Goal: Find specific page/section: Find specific page/section

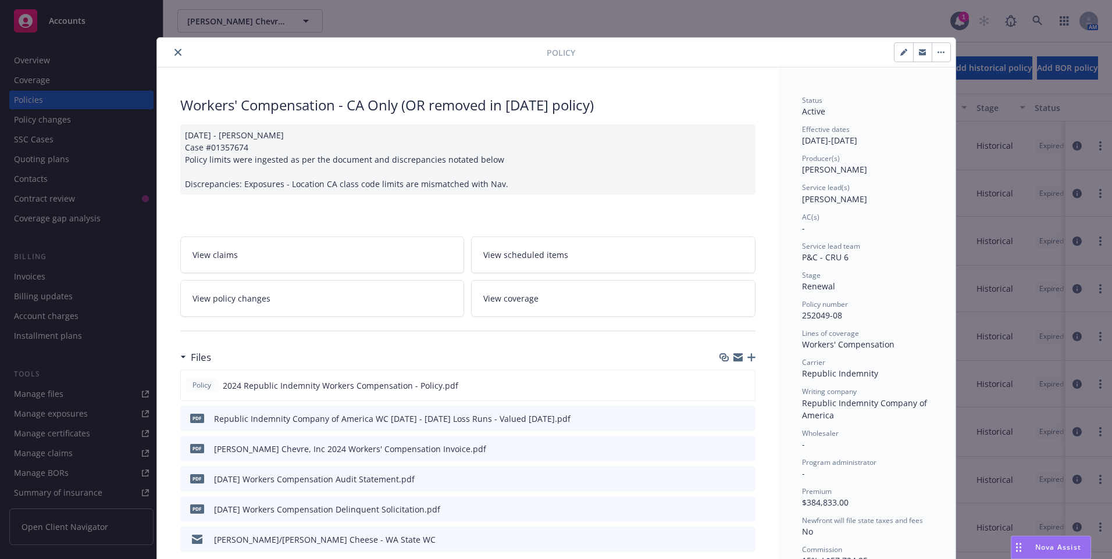
click at [176, 53] on icon "close" at bounding box center [177, 52] width 7 height 7
